Goal: Task Accomplishment & Management: Use online tool/utility

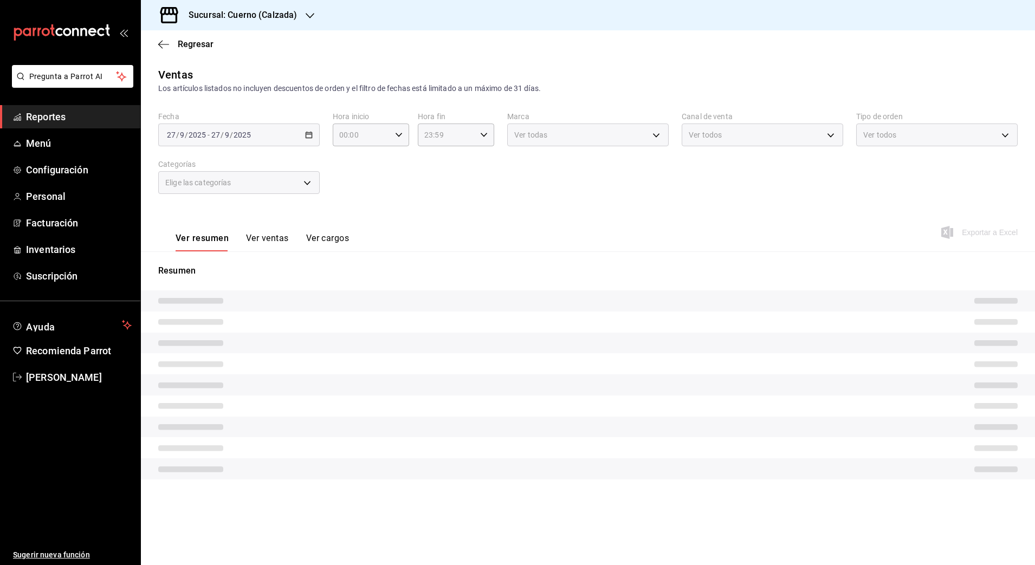
type input "05:00"
type input "b7ae777b-2dfc-42e0-9650-6cefdf37a424"
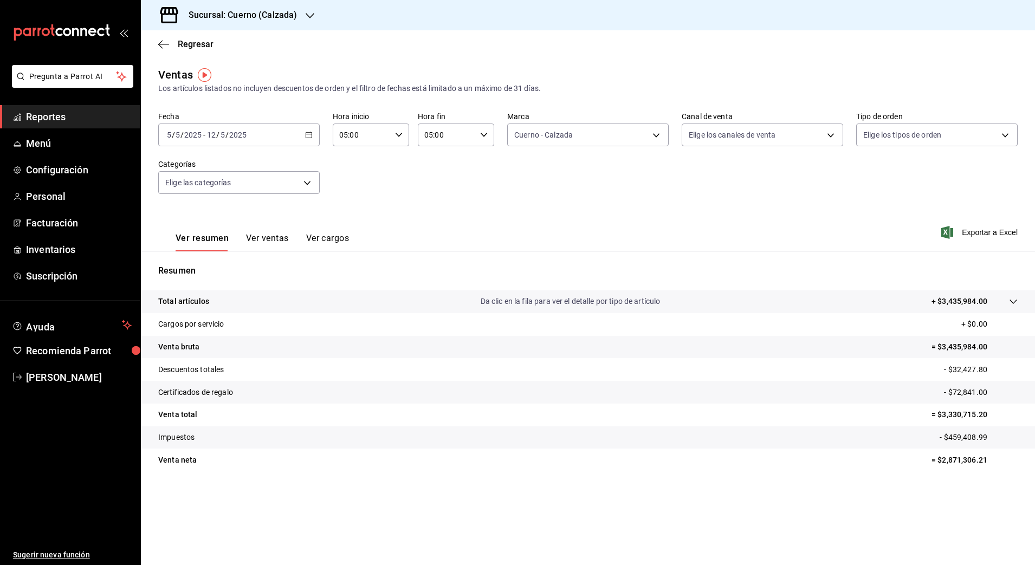
click at [308, 136] on icon "button" at bounding box center [309, 135] width 8 height 8
click at [209, 265] on span "Rango de fechas" at bounding box center [209, 265] width 84 height 11
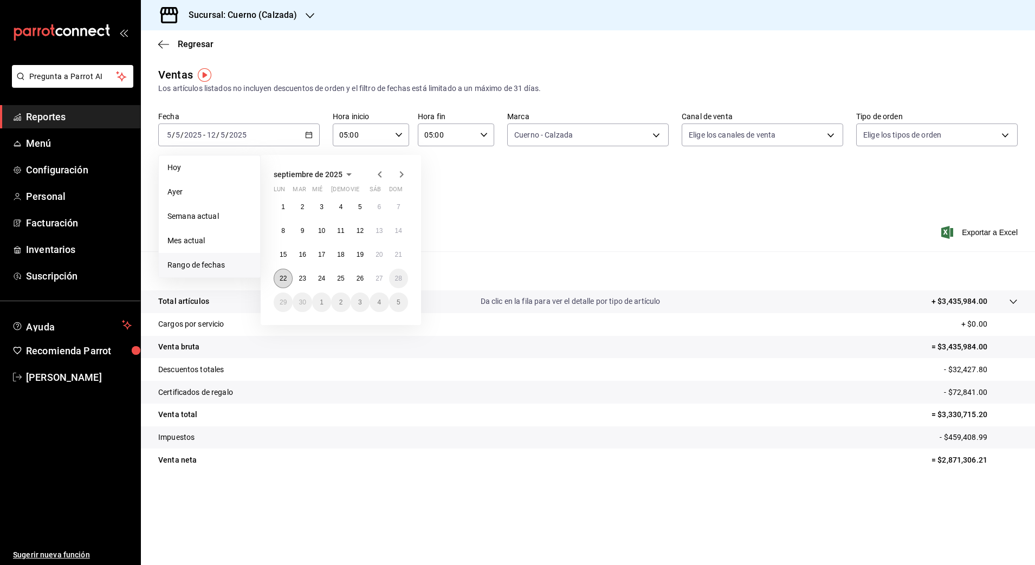
click at [285, 273] on button "22" at bounding box center [283, 279] width 19 height 20
click at [371, 281] on button "27" at bounding box center [379, 279] width 19 height 20
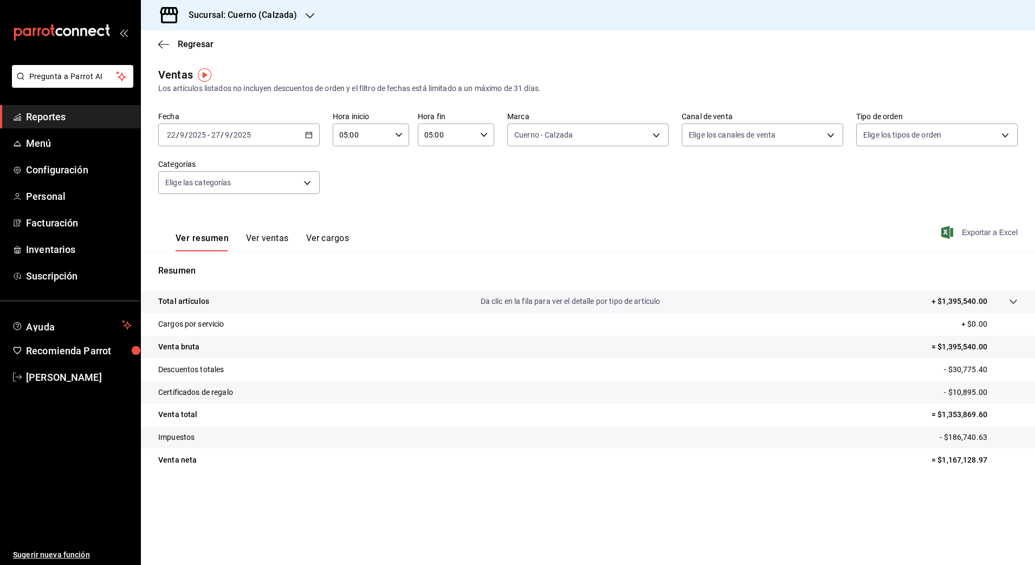
click at [966, 234] on span "Exportar a Excel" at bounding box center [980, 232] width 74 height 13
